Goal: Task Accomplishment & Management: Manage account settings

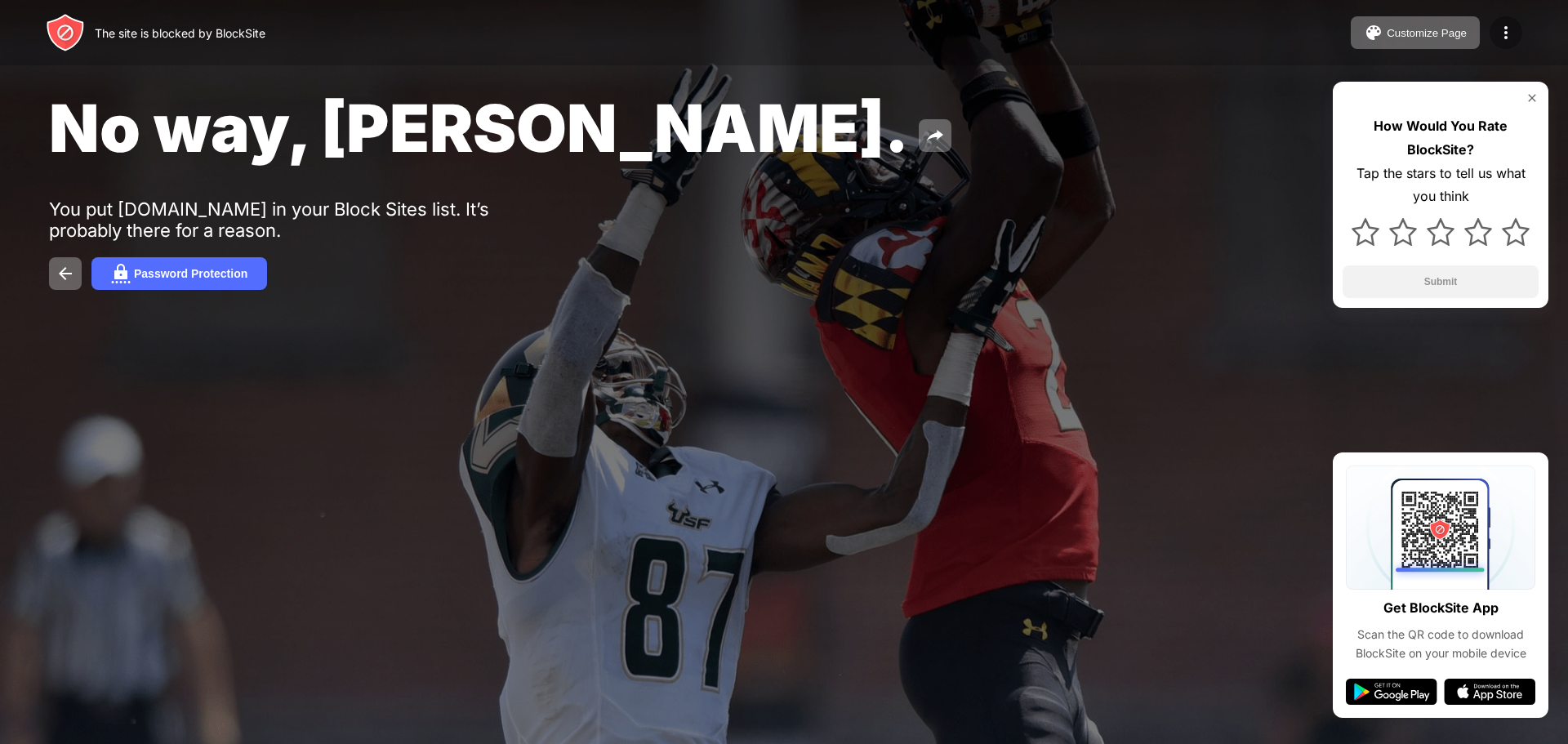
click at [1510, 33] on img at bounding box center [1506, 33] width 20 height 20
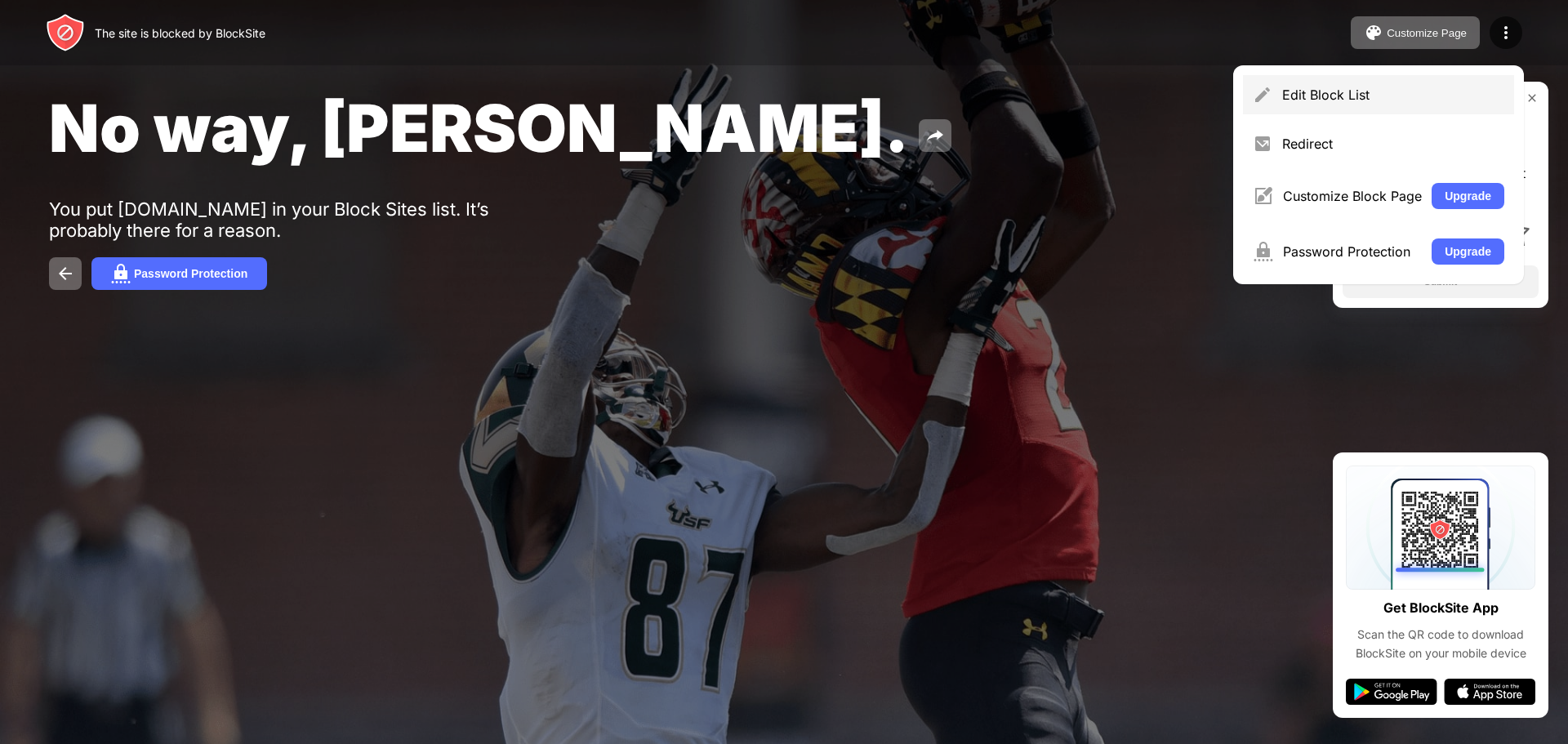
click at [1371, 103] on div "Edit Block List" at bounding box center [1379, 95] width 272 height 39
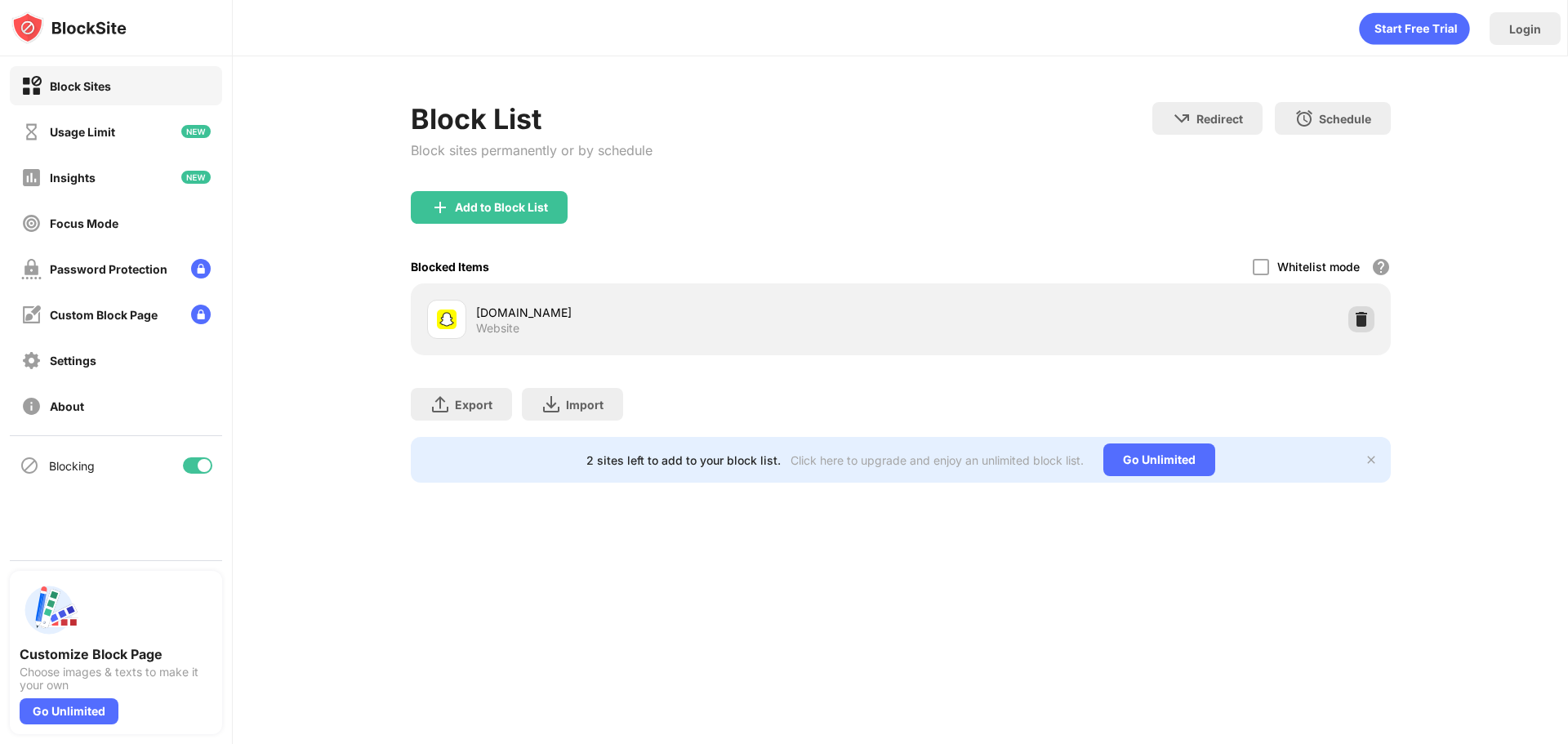
click at [1362, 322] on img at bounding box center [1361, 318] width 16 height 16
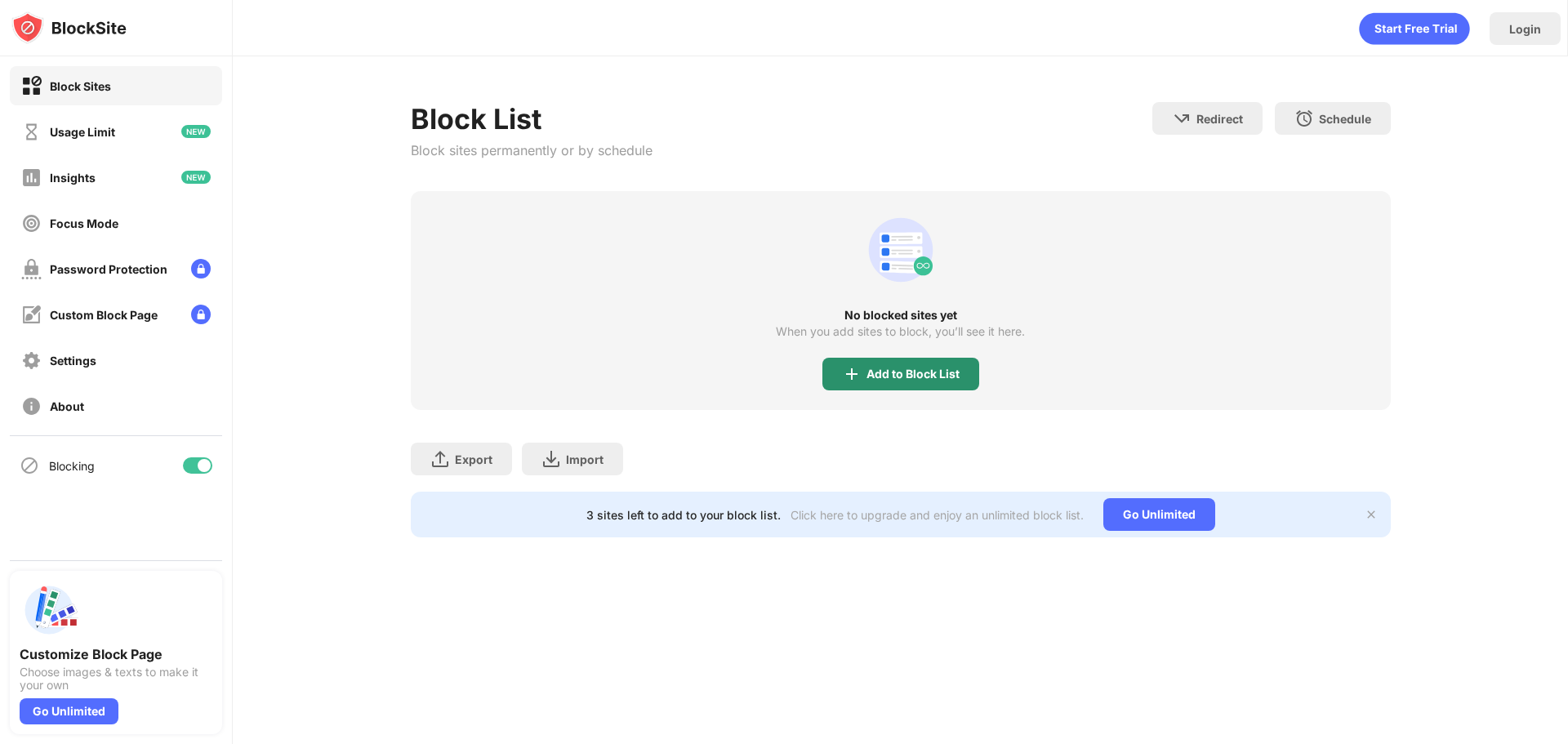
click at [875, 367] on div "Add to Block List" at bounding box center [912, 374] width 93 height 13
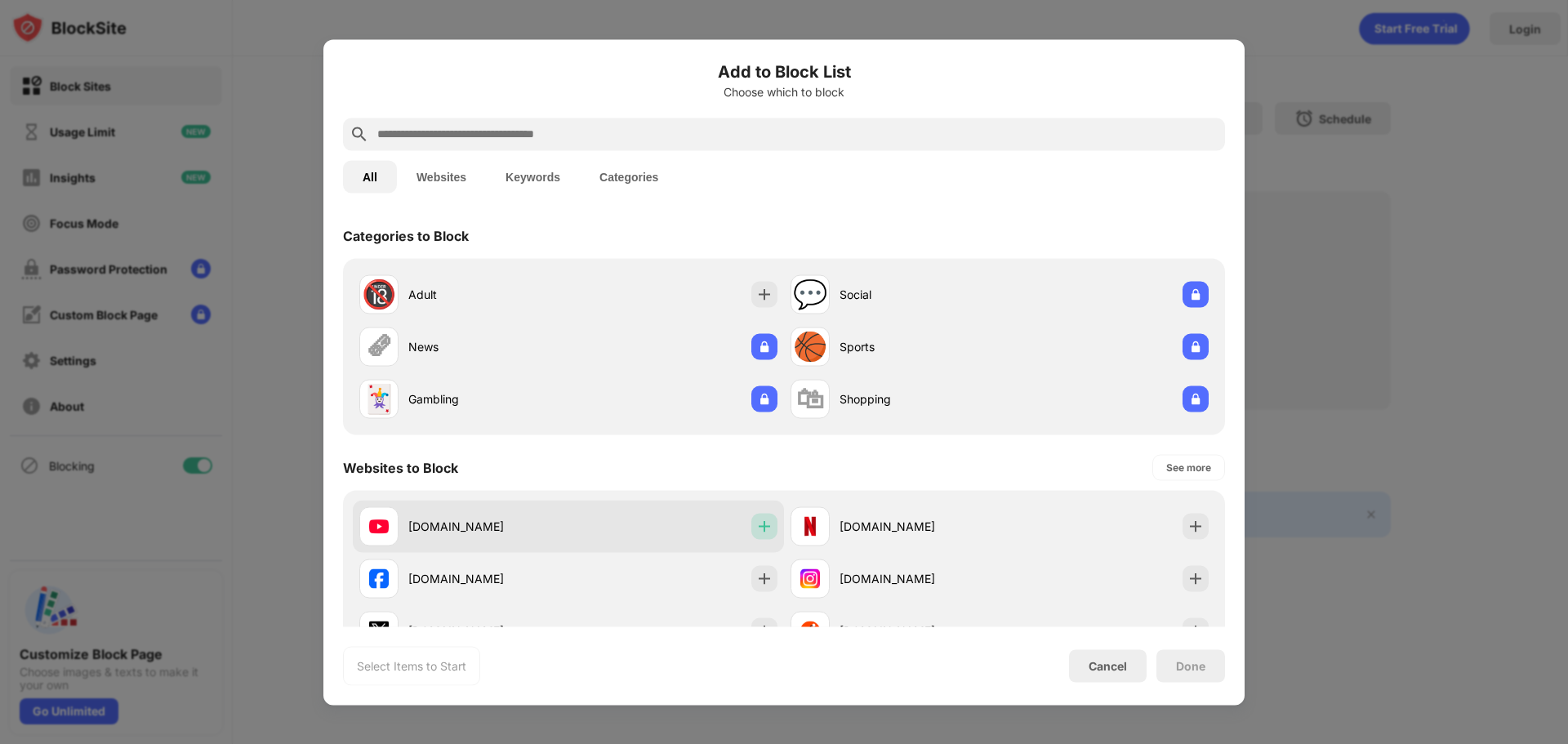
click at [760, 525] on img at bounding box center [764, 526] width 16 height 16
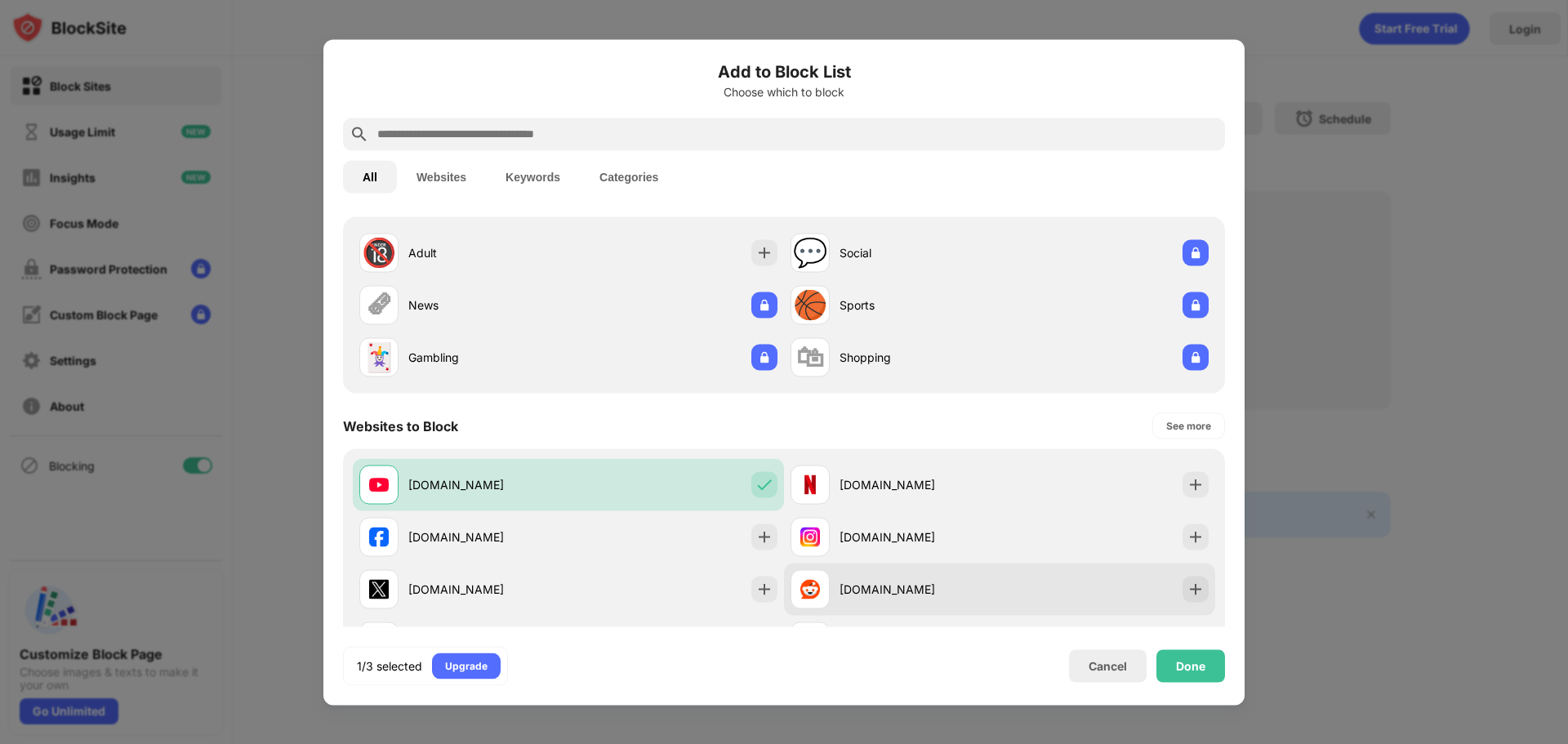
scroll to position [81, 0]
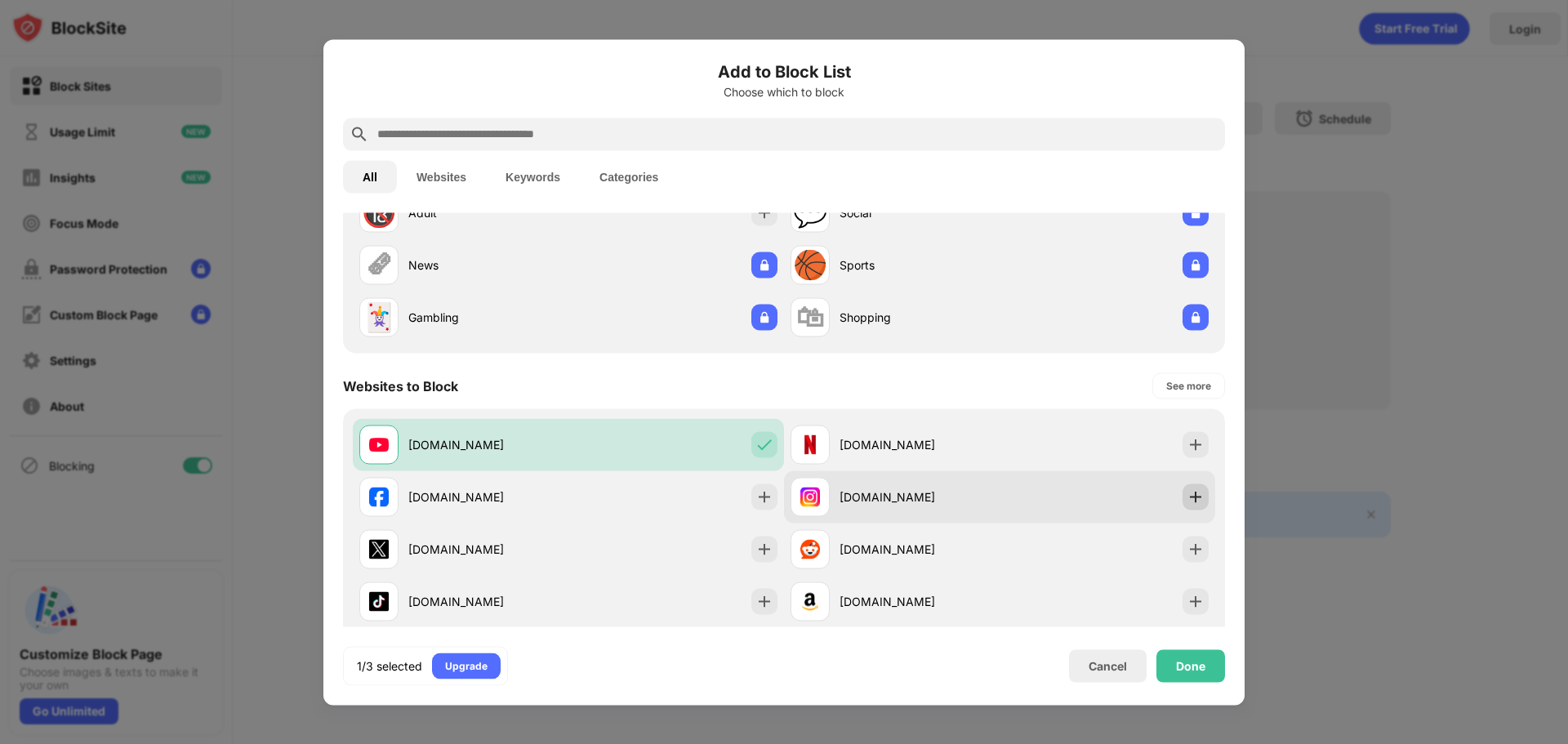
click at [1187, 502] on img at bounding box center [1195, 496] width 16 height 16
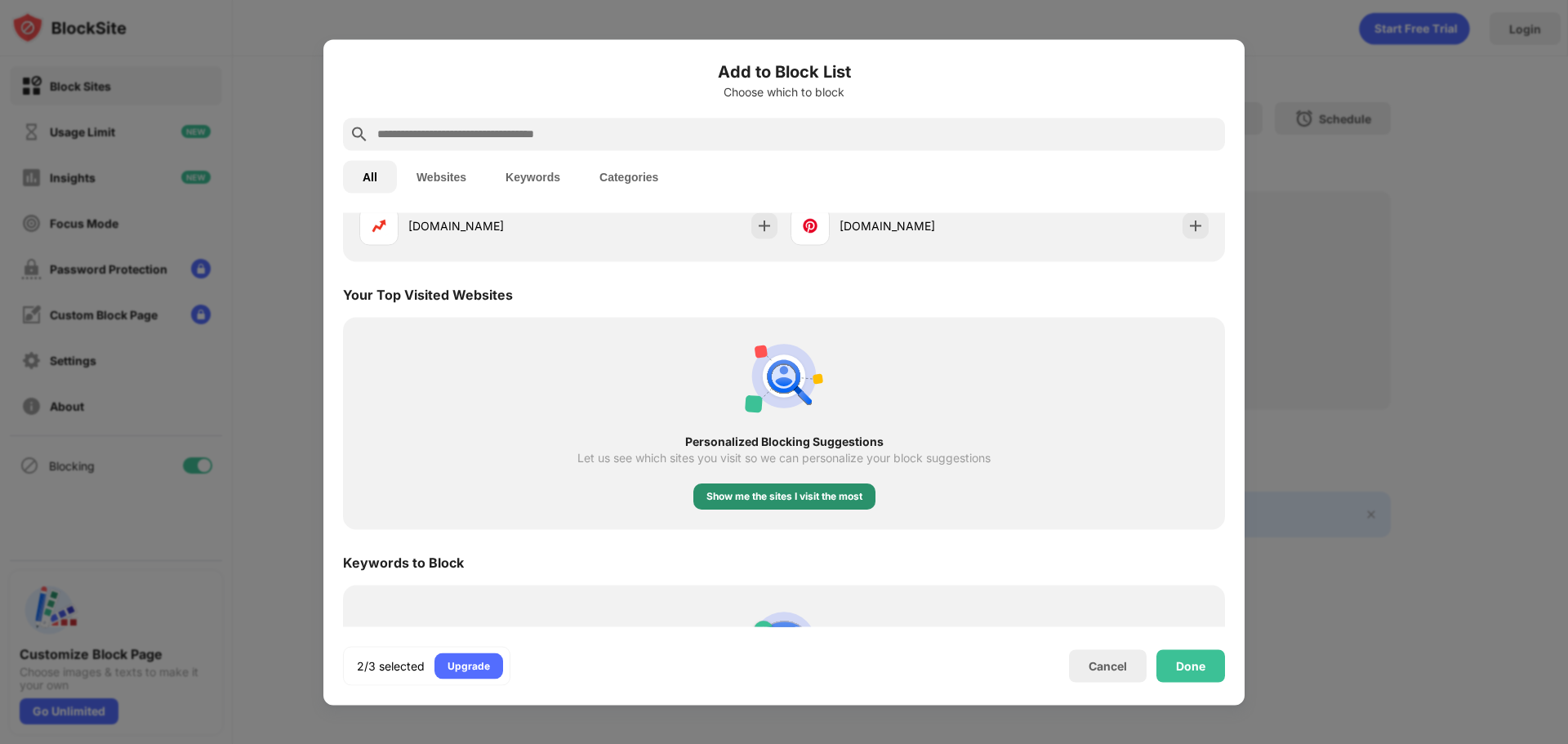
scroll to position [572, 0]
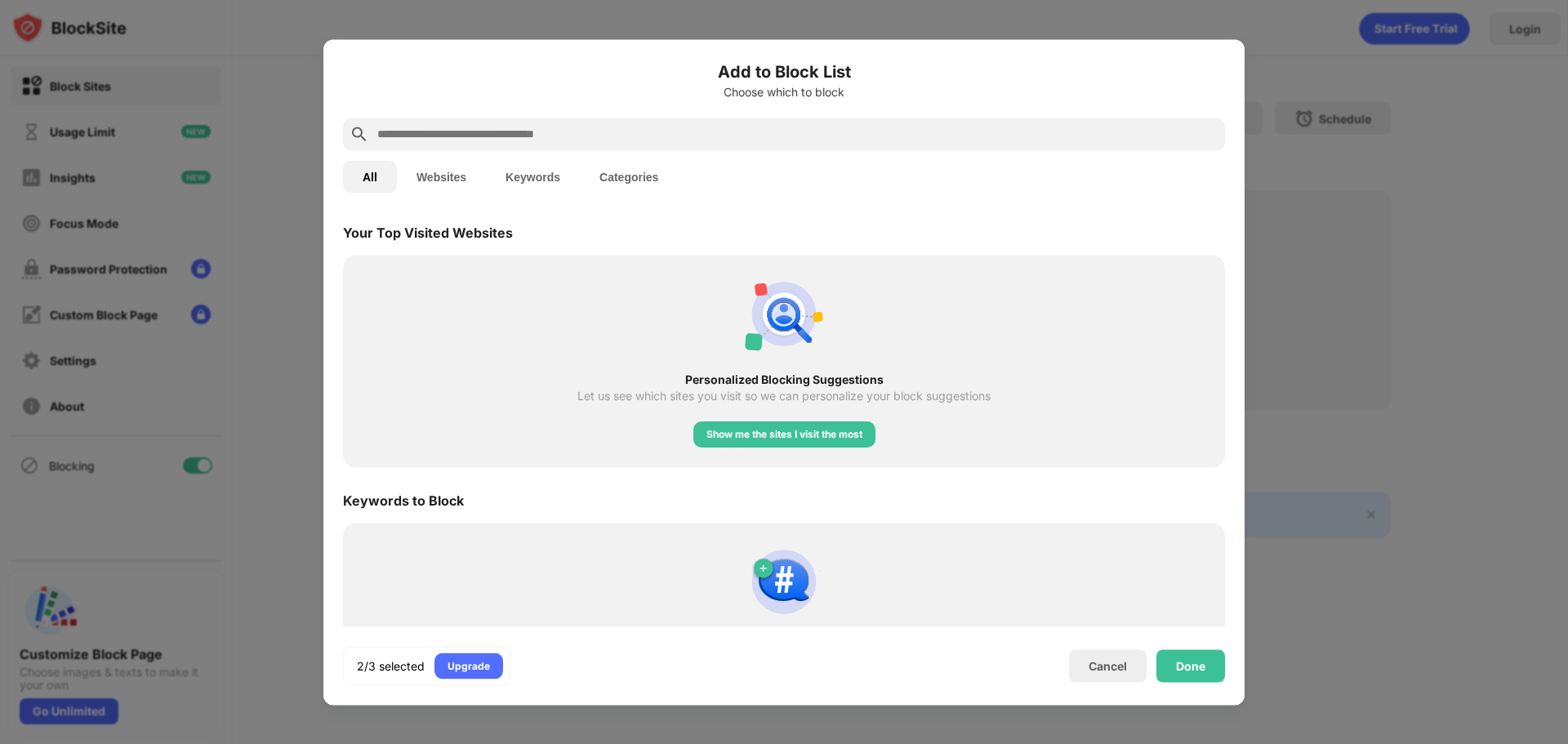
click at [424, 126] on input "text" at bounding box center [797, 134] width 843 height 20
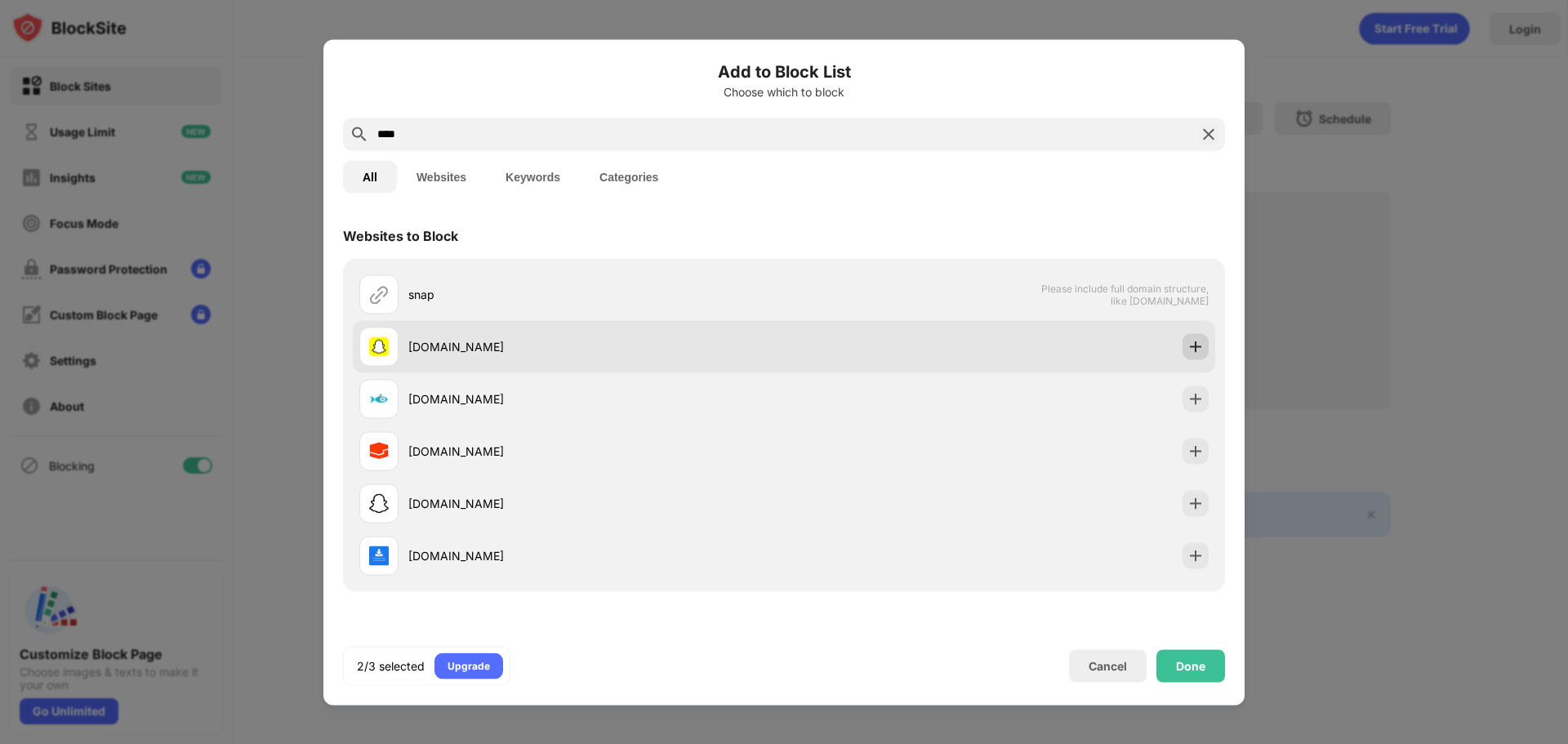
type input "****"
click at [1188, 351] on img at bounding box center [1195, 346] width 16 height 16
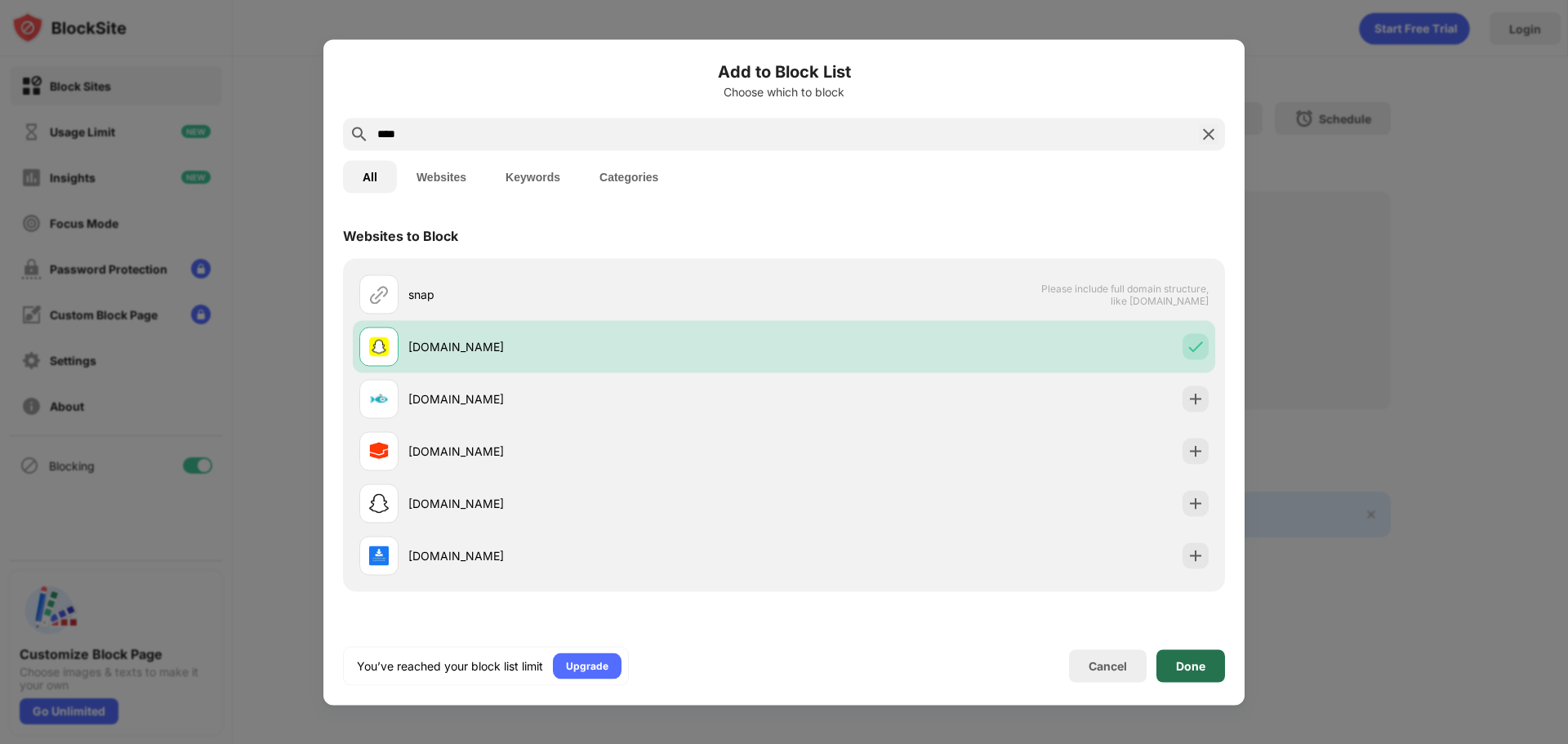
click at [1203, 670] on div "Done" at bounding box center [1190, 666] width 30 height 13
